Goal: Transaction & Acquisition: Purchase product/service

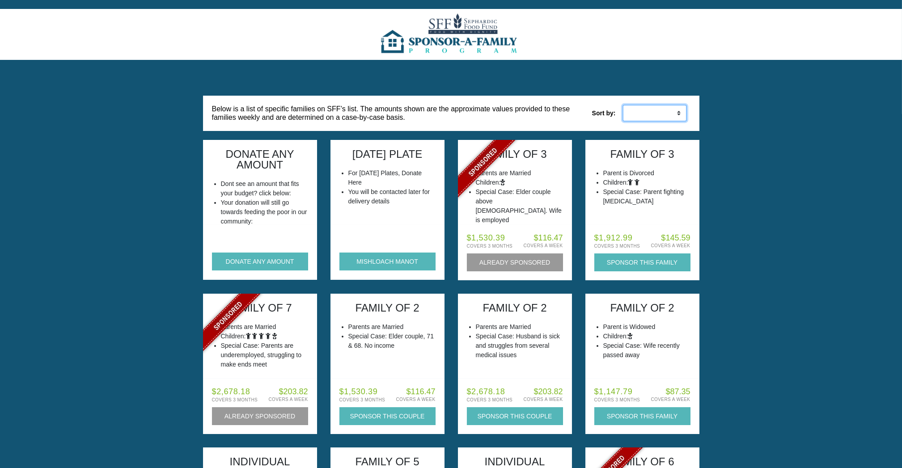
click at [676, 113] on select "Low to High High to Low" at bounding box center [655, 113] width 64 height 17
select select "weekly_asc"
click at [623, 105] on select "Low to High High to Low" at bounding box center [655, 113] width 64 height 17
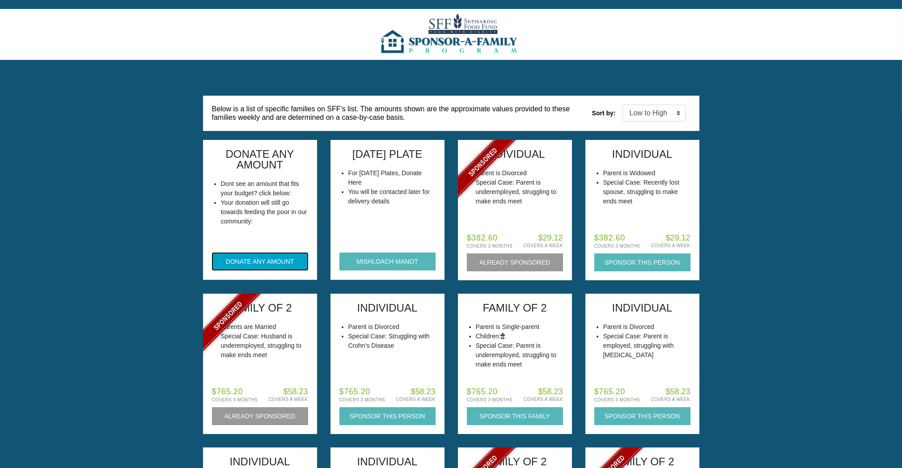
click at [268, 258] on button "DONATE ANY AMOUNT" at bounding box center [260, 262] width 96 height 18
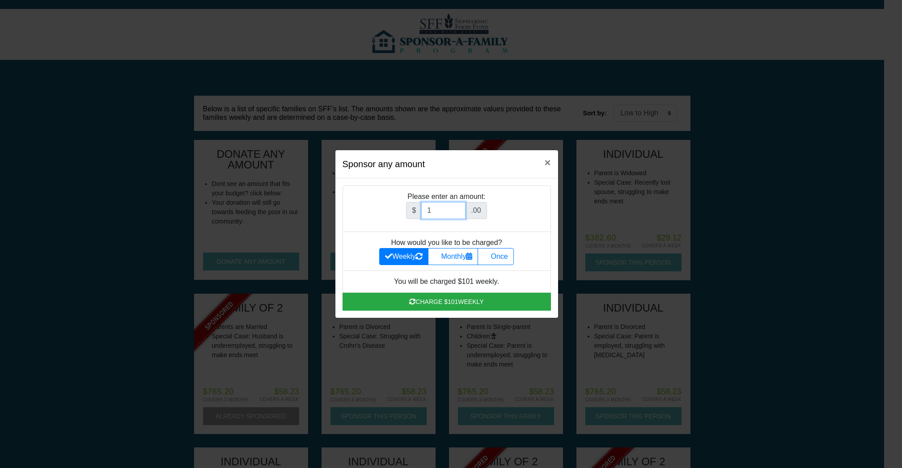
click at [458, 207] on input "1" at bounding box center [443, 210] width 44 height 17
click at [458, 207] on input "2" at bounding box center [443, 210] width 44 height 17
click at [461, 214] on input "1" at bounding box center [443, 210] width 44 height 17
type input "180"
click at [509, 258] on label "Once" at bounding box center [496, 256] width 36 height 17
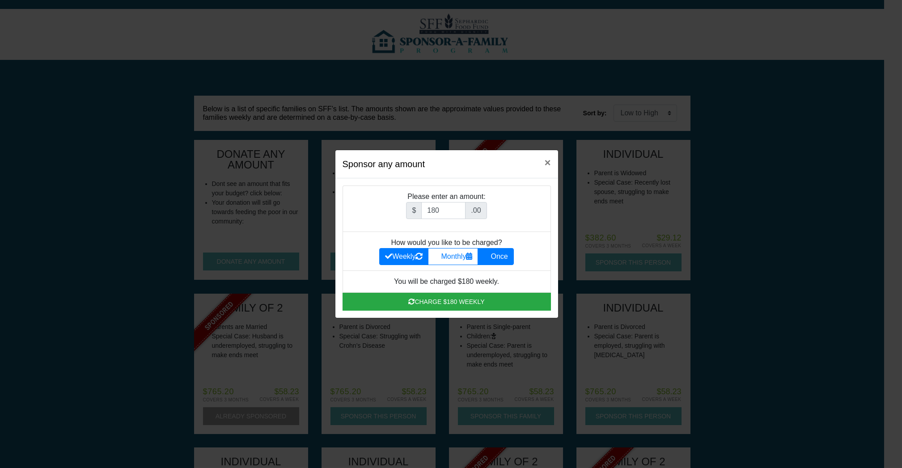
click at [489, 257] on input "Once" at bounding box center [486, 254] width 6 height 6
radio input "true"
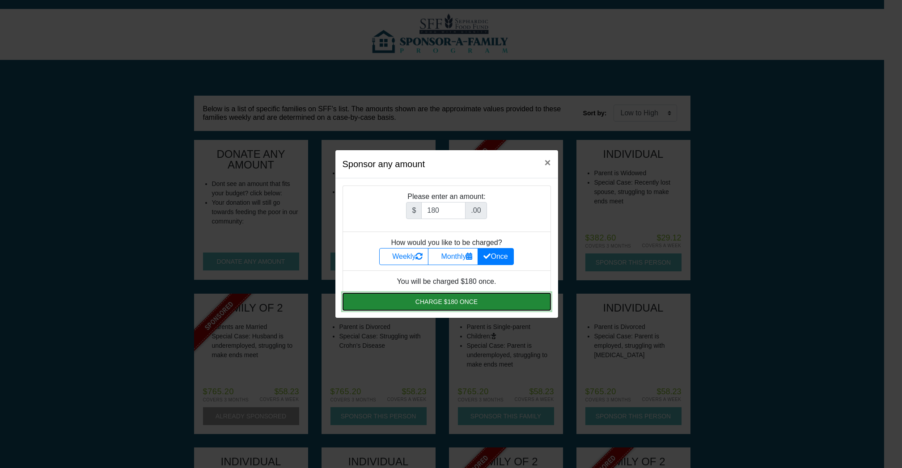
click at [467, 299] on button "Charge $180 once" at bounding box center [447, 302] width 208 height 18
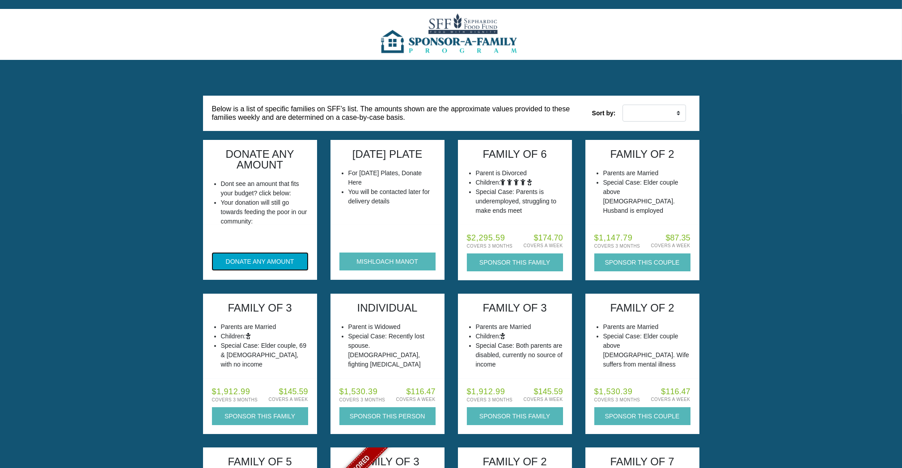
click at [259, 263] on button "DONATE ANY AMOUNT" at bounding box center [260, 262] width 96 height 18
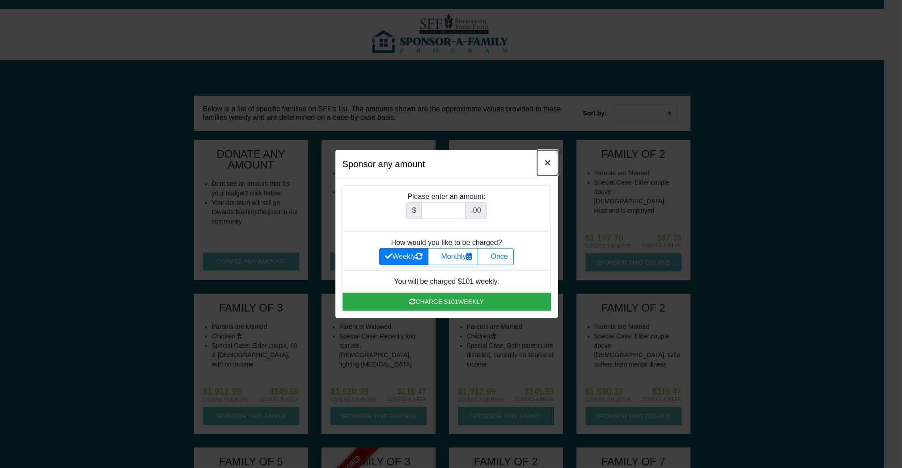
click at [548, 161] on span "×" at bounding box center [547, 163] width 6 height 12
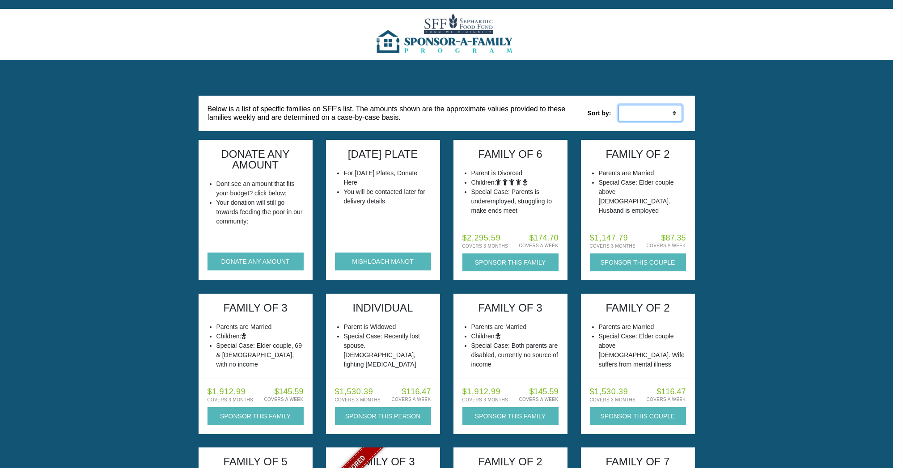
click at [671, 110] on select "Low to High High to Low" at bounding box center [650, 113] width 64 height 17
select select "weekly_asc"
click at [618, 105] on select "Low to High High to Low" at bounding box center [650, 113] width 64 height 17
